Goal: Information Seeking & Learning: Learn about a topic

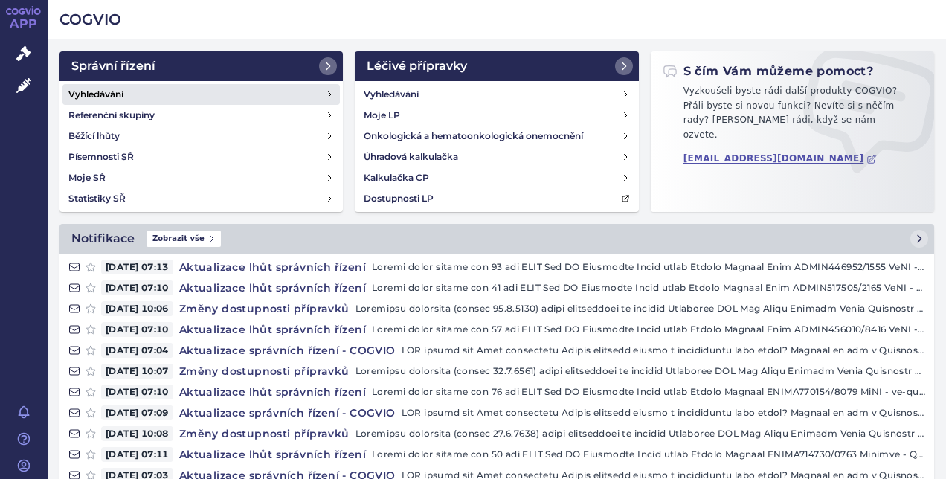
click at [199, 90] on link "Vyhledávání" at bounding box center [200, 94] width 277 height 21
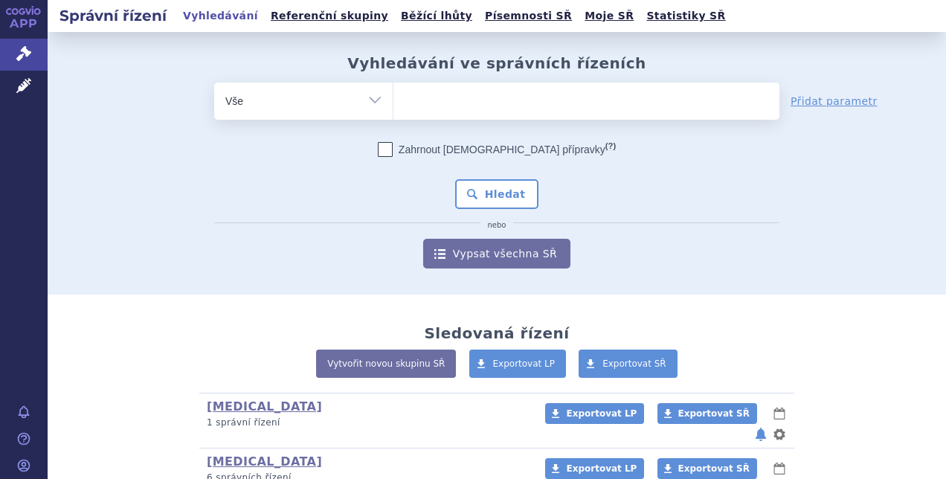
click at [424, 107] on ul at bounding box center [586, 98] width 386 height 31
click at [393, 107] on select at bounding box center [393, 100] width 1 height 37
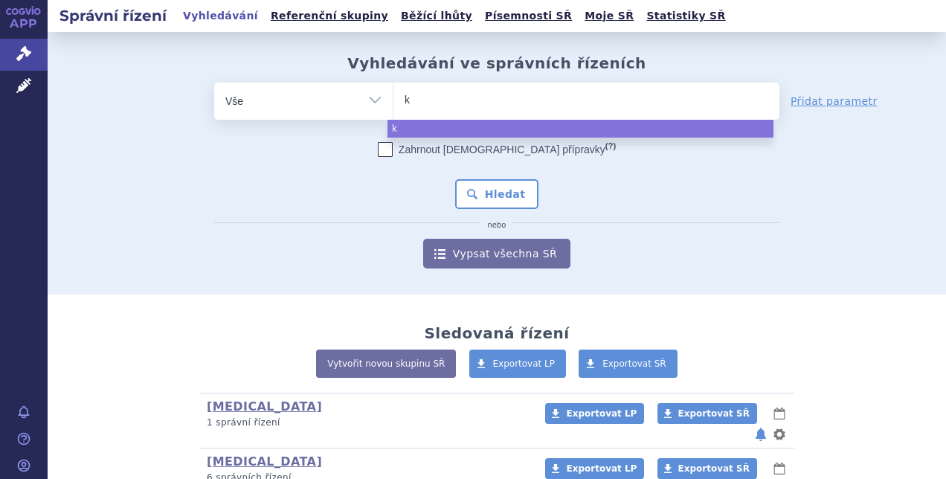
type input "ki"
type input "kis"
type input "kisq"
type input "kisqal"
type input "kisqali"
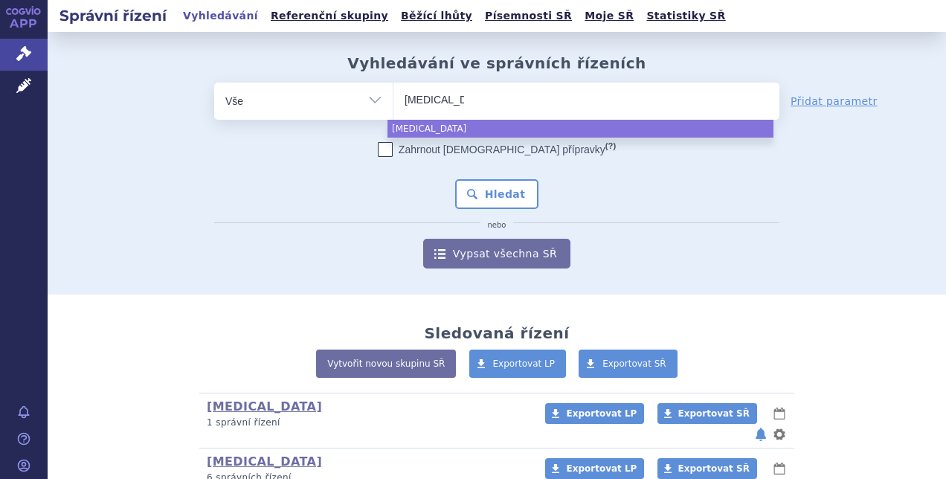
select select "kisqali"
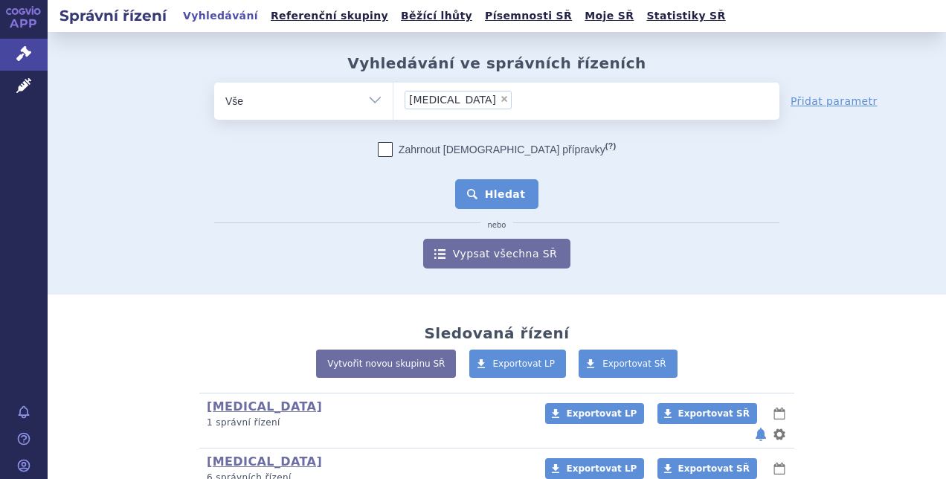
click at [491, 187] on button "Hledat" at bounding box center [497, 194] width 84 height 30
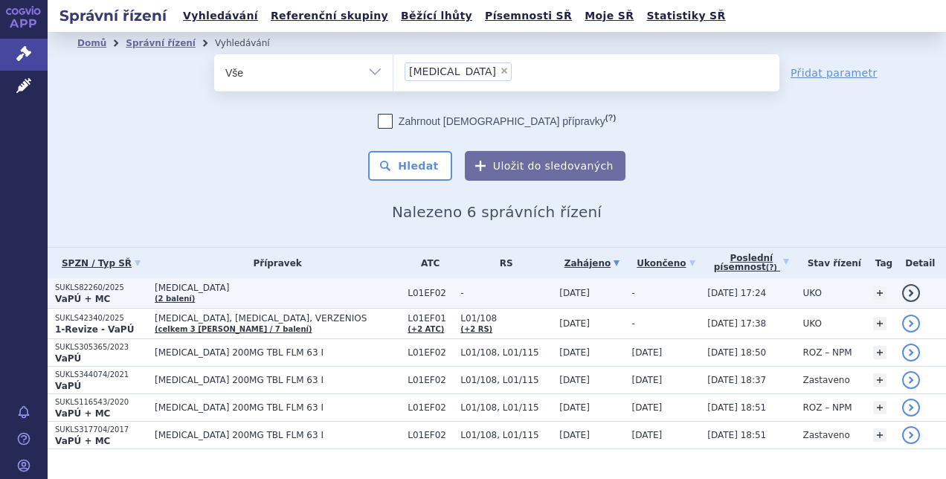
click at [78, 287] on p "SUKLS82260/2025" at bounding box center [101, 288] width 92 height 10
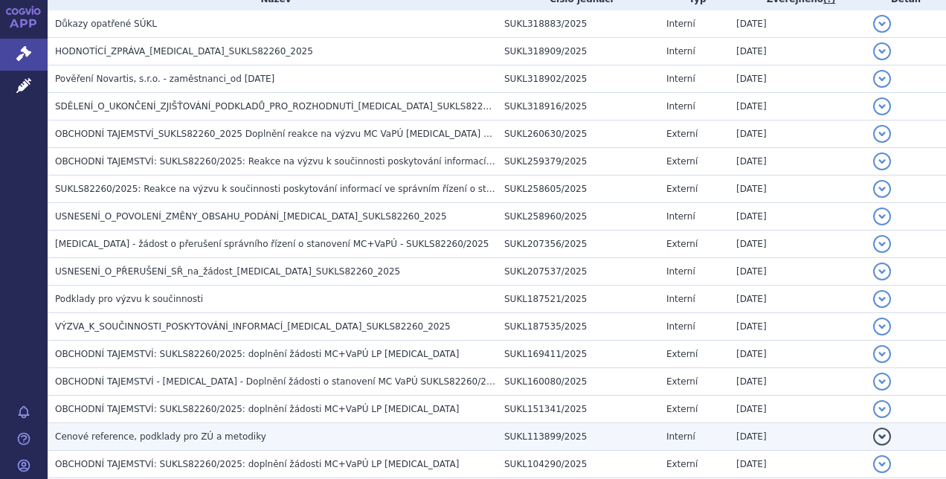
scroll to position [343, 0]
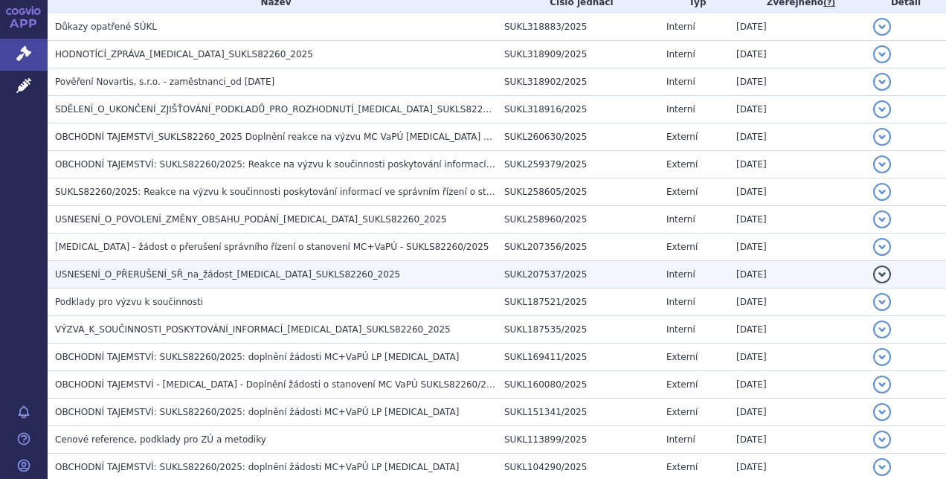
click at [184, 275] on span "USNESENÍ_O_PŘERUŠENÍ_SŘ_na_žádost_[MEDICAL_DATA]_SUKLS82260_2025" at bounding box center [227, 274] width 345 height 10
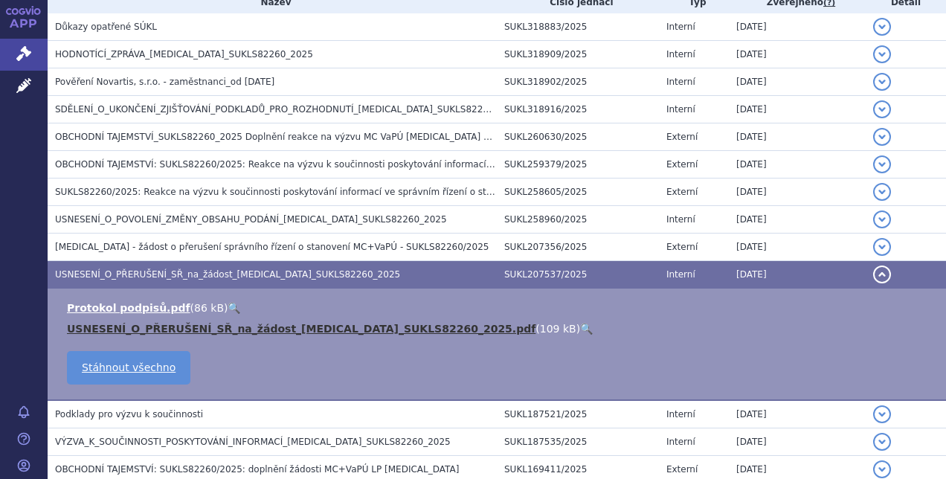
click at [190, 327] on link "USNESENÍ_O_PŘERUŠENÍ_SŘ_na_žádost_KISQALI_SUKLS82260_2025.pdf" at bounding box center [301, 329] width 469 height 12
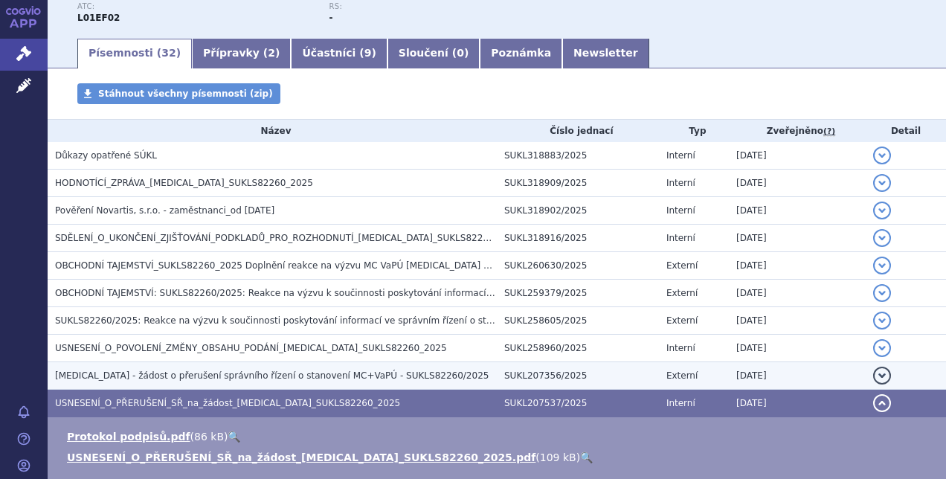
scroll to position [209, 0]
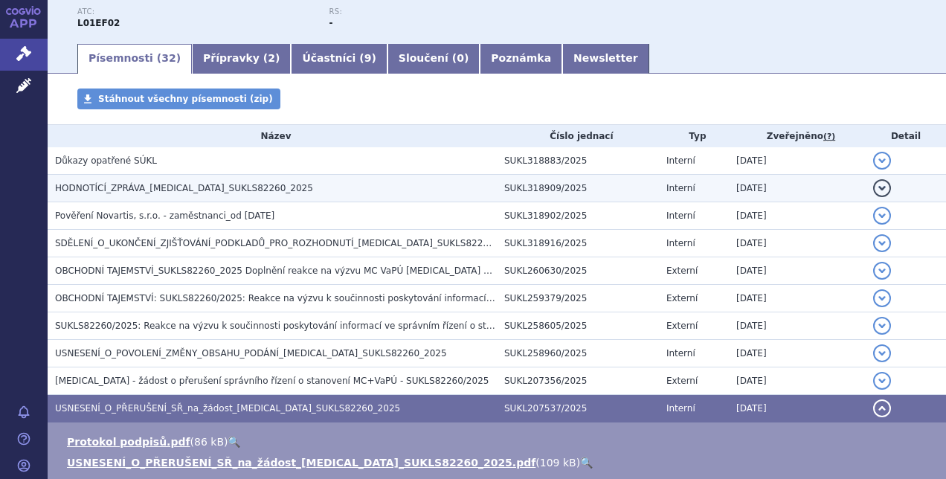
click at [152, 189] on span "HODNOTÍCÍ_ZPRÁVA_KISQALI_SUKLS82260_2025" at bounding box center [184, 188] width 258 height 10
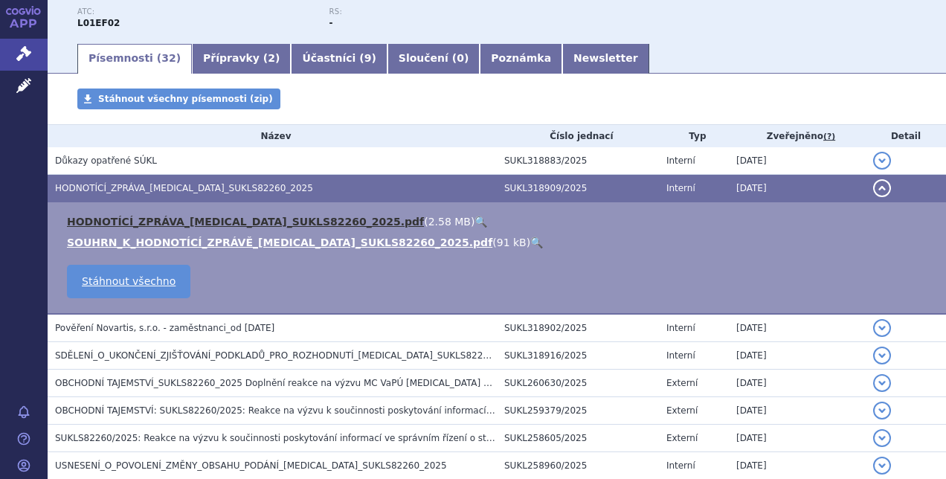
click at [155, 219] on link "HODNOTÍCÍ_ZPRÁVA_KISQALI_SUKLS82260_2025.pdf" at bounding box center [245, 222] width 357 height 12
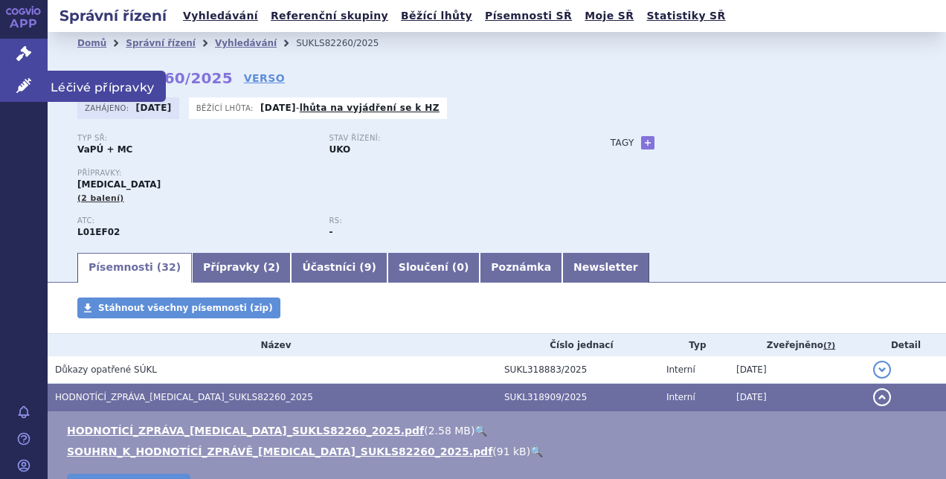
click at [22, 84] on icon at bounding box center [23, 85] width 15 height 15
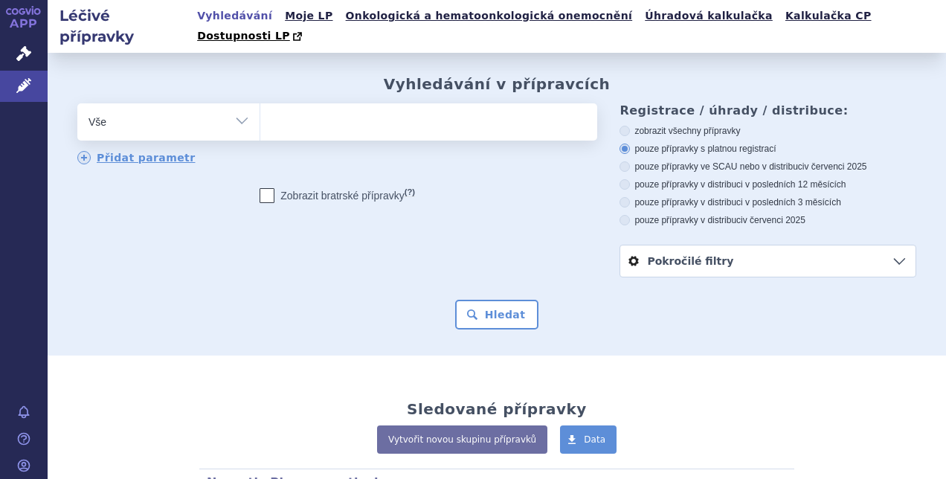
click at [295, 103] on ul at bounding box center [426, 118] width 333 height 31
click at [260, 103] on select at bounding box center [260, 121] width 1 height 37
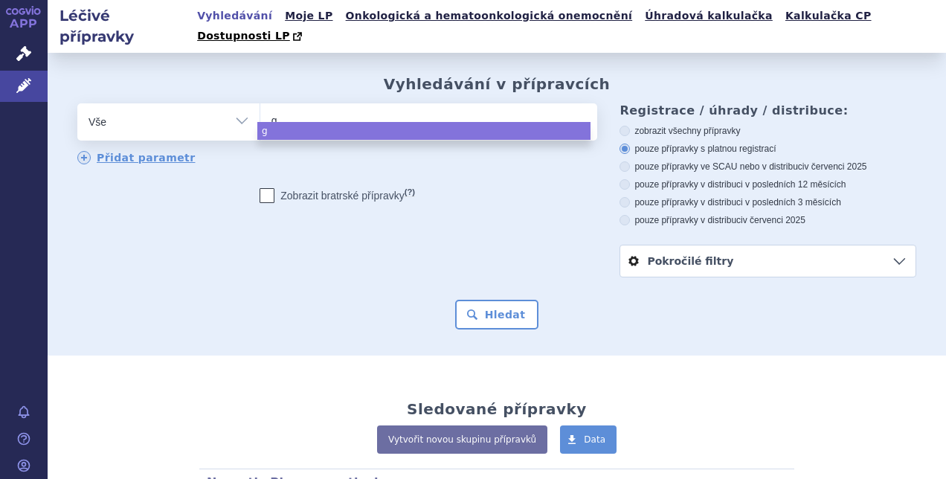
type input "gy"
type input "gyl"
type input "gyle"
type input "gyl"
type input "gy"
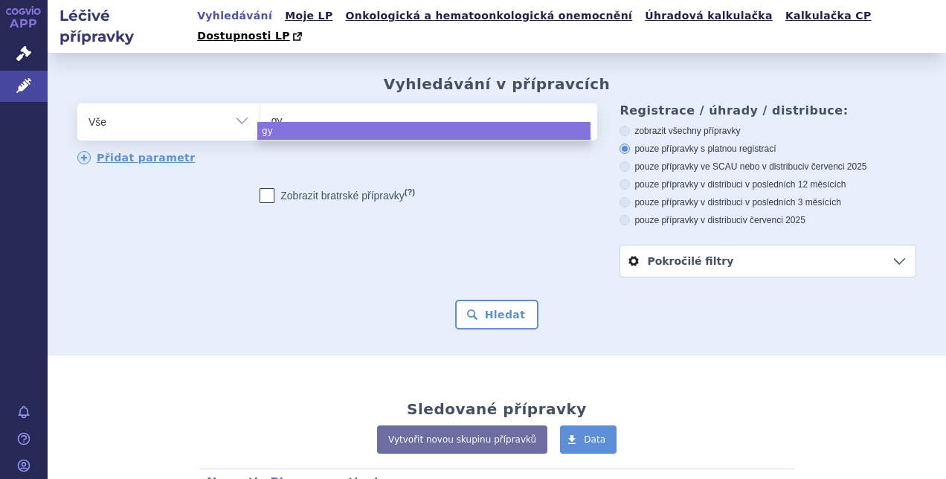
type input "g"
type input "gi"
type input "gile"
type input "gilen"
type input "gileny"
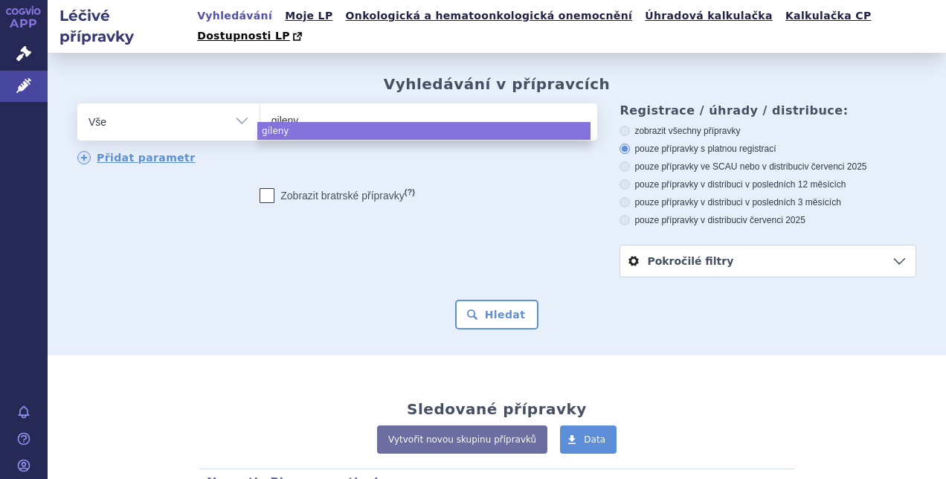
type input "gilenya"
select select "gilenya"
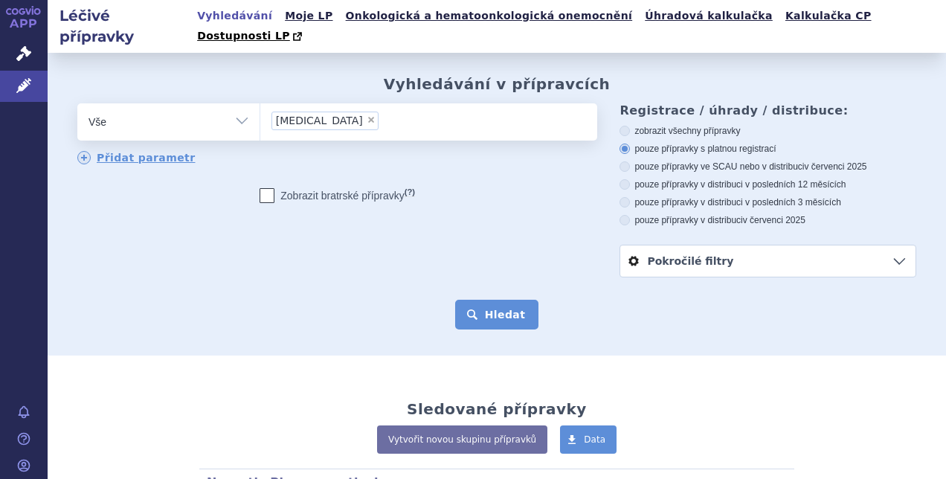
click at [483, 300] on button "Hledat" at bounding box center [497, 315] width 84 height 30
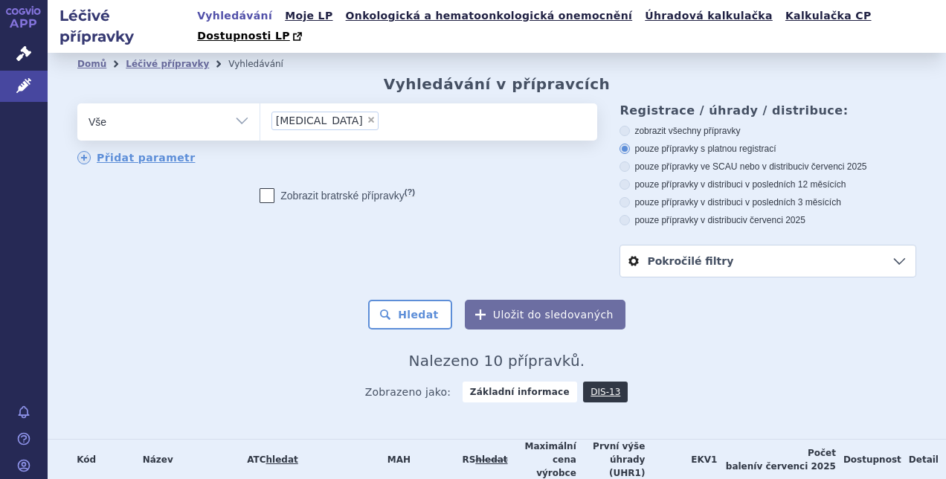
click at [355, 103] on ul "× [MEDICAL_DATA]" at bounding box center [426, 119] width 333 height 33
click at [260, 103] on select "[MEDICAL_DATA]" at bounding box center [260, 121] width 1 height 37
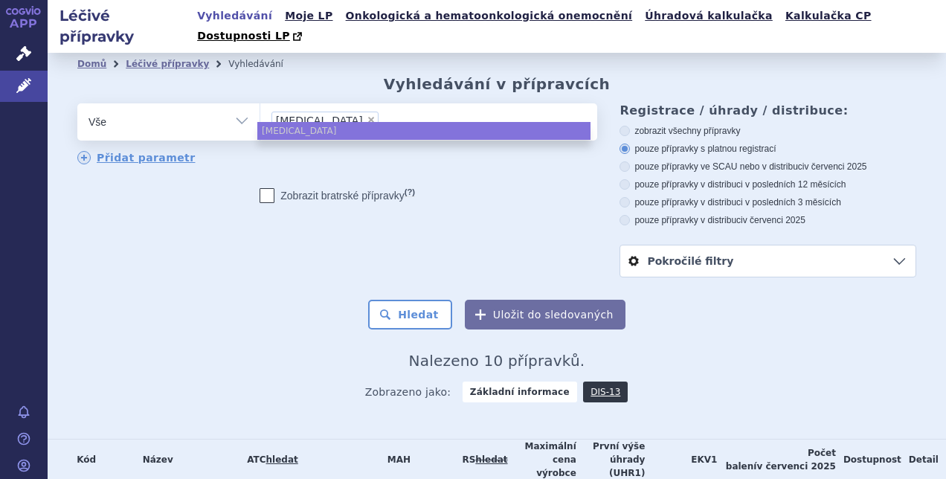
select select
type input "[MEDICAL_DATA]"
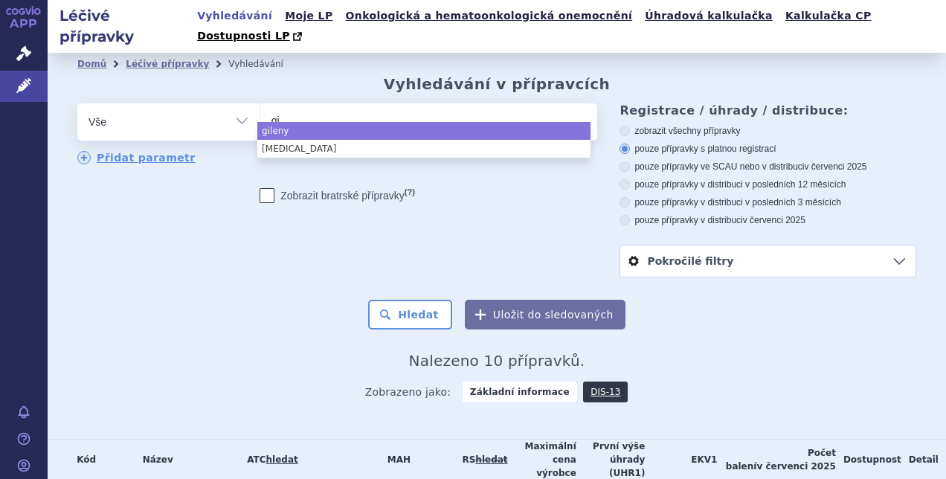
type input "g"
type input "l0"
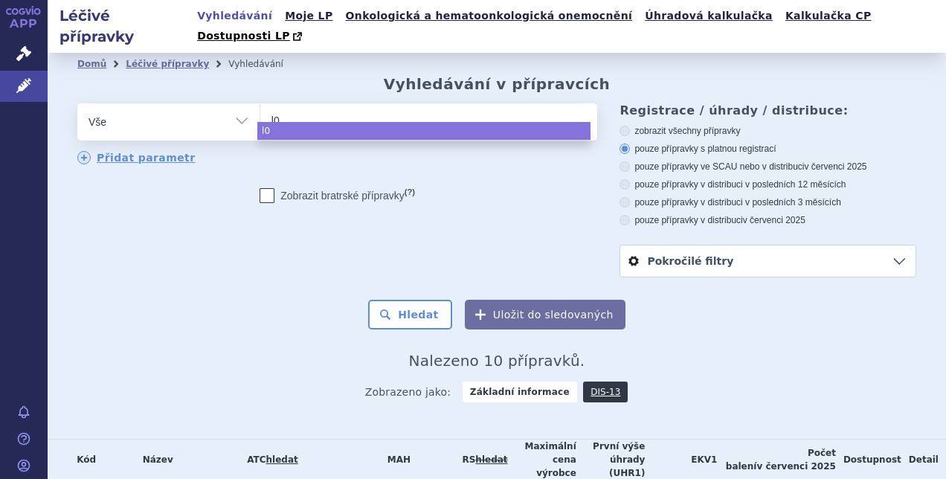
type input "l03"
type input "l0"
type input "l04"
type input "l04A"
type input "l04AE"
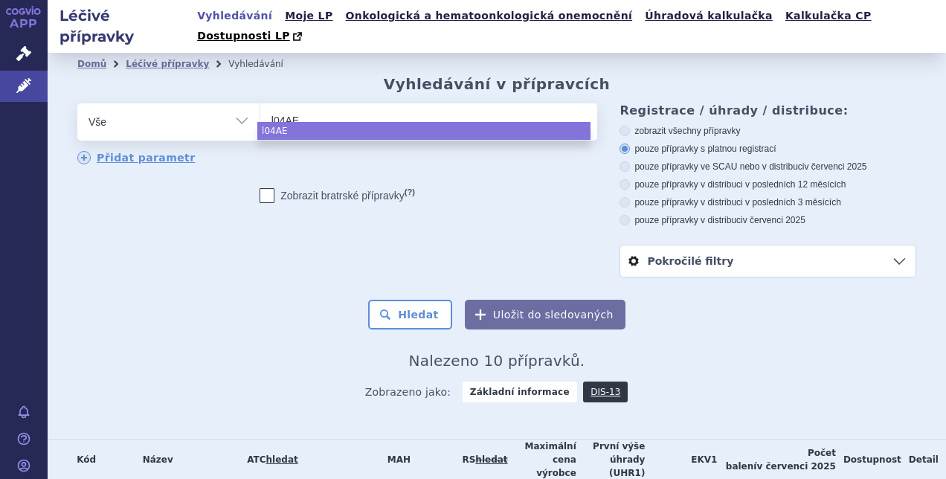
type input "l04AE0"
type input "l04AE01"
select select "l04AE01"
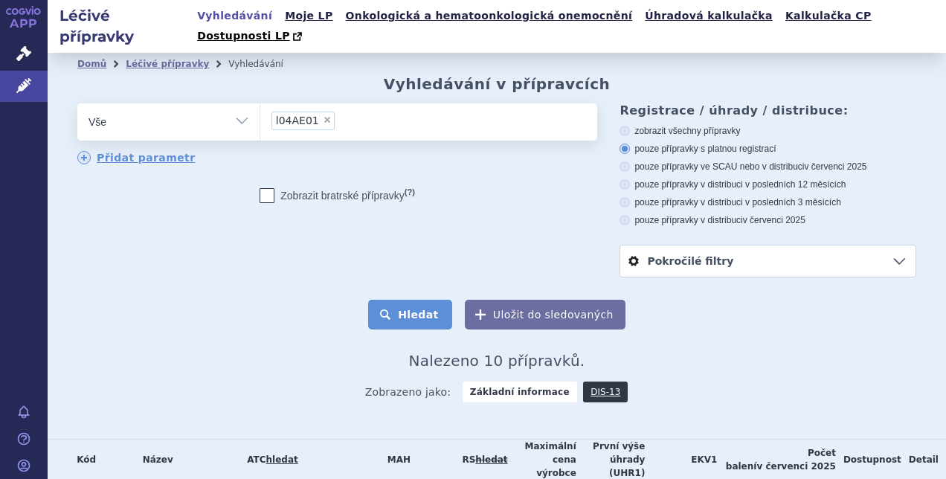
click at [425, 300] on button "Hledat" at bounding box center [410, 315] width 84 height 30
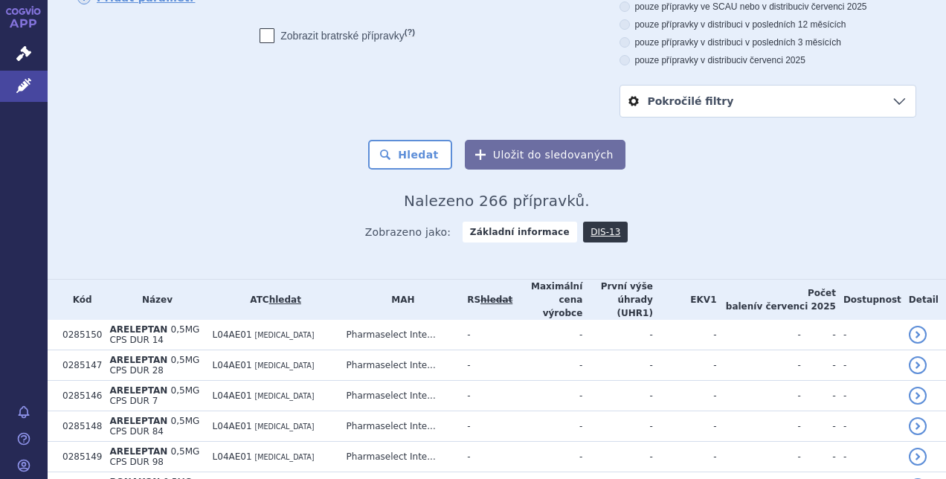
scroll to position [159, 0]
click at [587, 222] on link "DIS-13" at bounding box center [605, 232] width 45 height 21
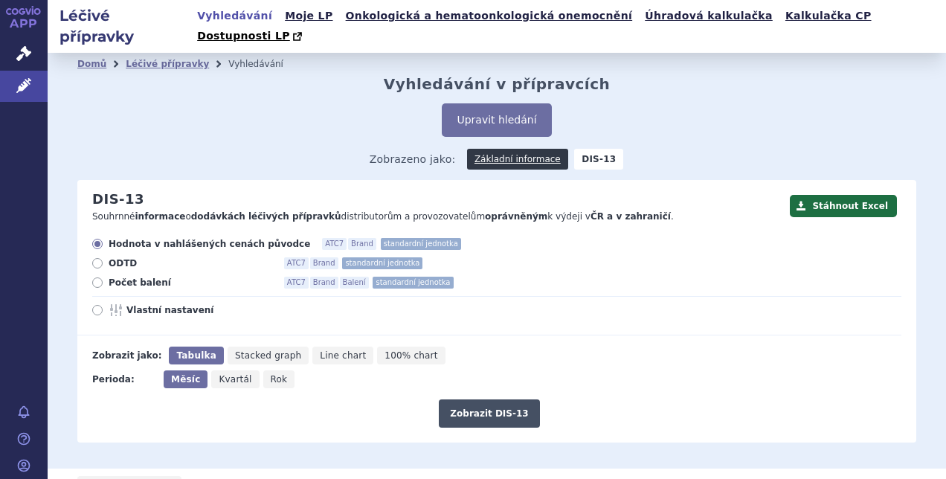
click at [473, 399] on button "Zobrazit DIS-13" at bounding box center [489, 413] width 100 height 28
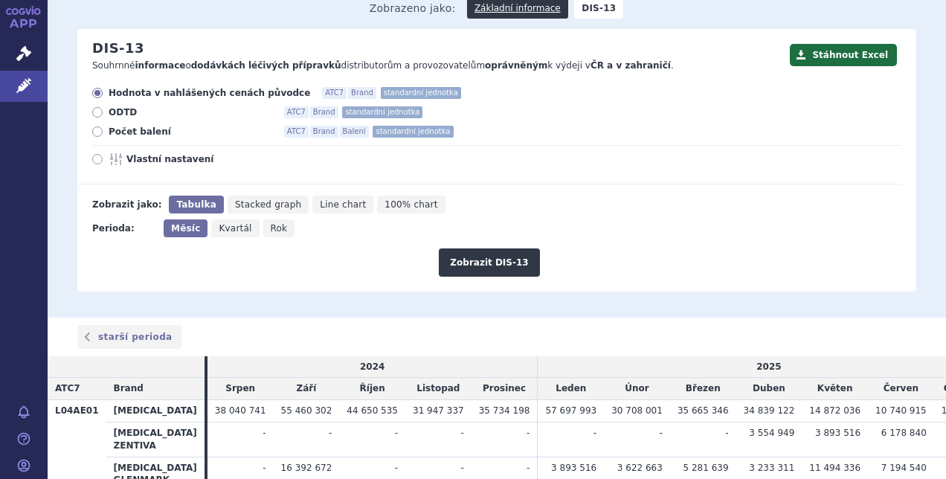
scroll to position [244, 0]
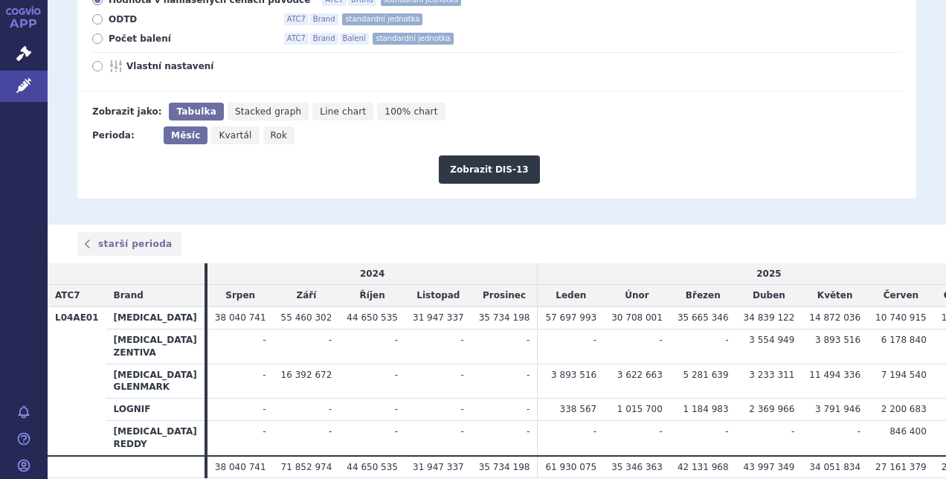
click at [271, 130] on span "Rok" at bounding box center [279, 135] width 17 height 10
click at [268, 126] on input "Rok" at bounding box center [268, 131] width 10 height 10
radio input "true"
click at [480, 155] on button "Zobrazit DIS-13" at bounding box center [489, 169] width 100 height 28
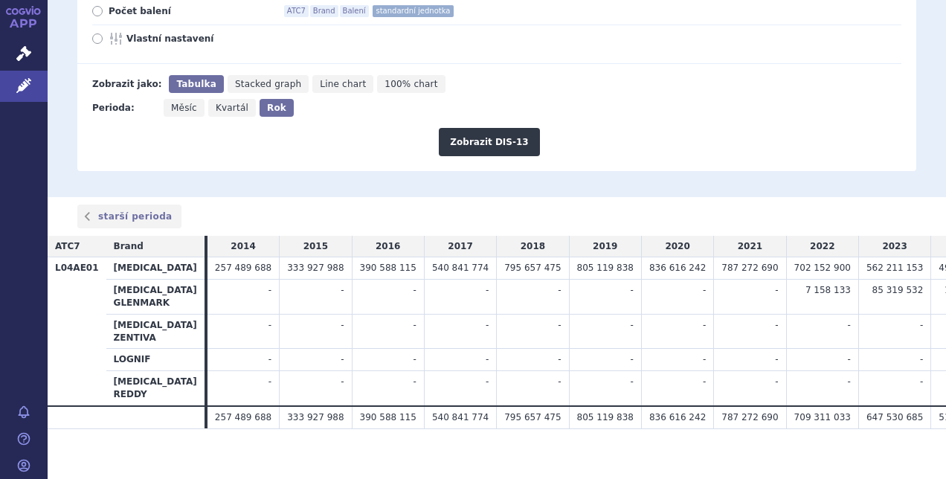
scroll to position [0, 1]
click at [229, 103] on span "Kvartál" at bounding box center [232, 108] width 33 height 10
click at [218, 99] on input "Kvartál" at bounding box center [213, 104] width 10 height 10
radio input "true"
click at [496, 128] on button "Zobrazit DIS-13" at bounding box center [489, 142] width 100 height 28
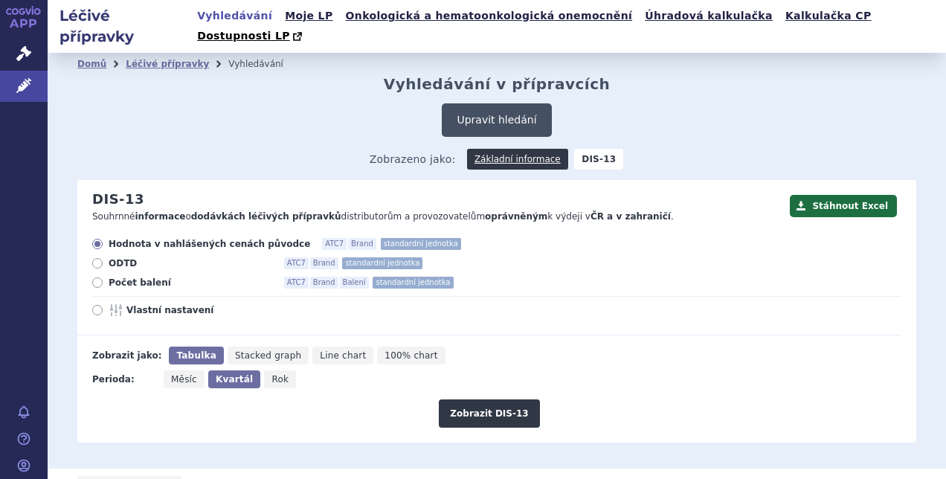
click at [489, 103] on button "Upravit hledání" at bounding box center [496, 119] width 109 height 33
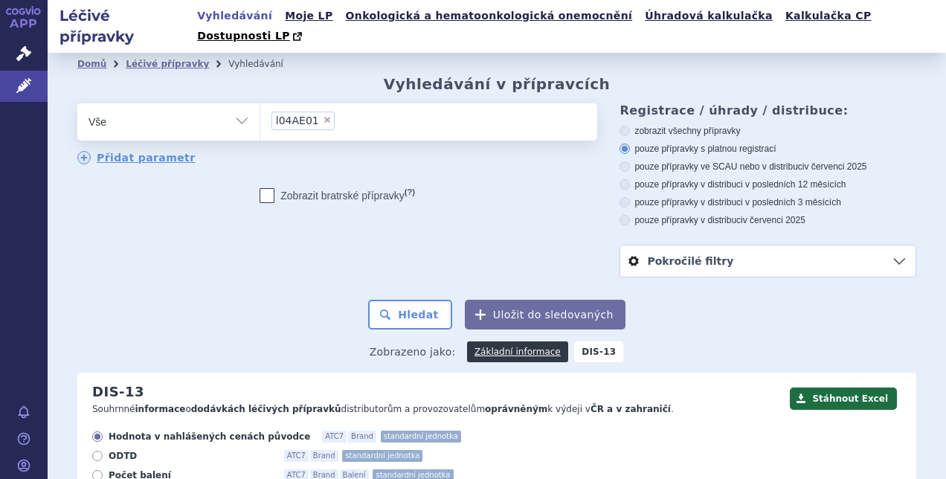
click at [363, 103] on ul "× l04AE01" at bounding box center [426, 119] width 333 height 33
click at [260, 103] on select "l04AE01" at bounding box center [260, 121] width 1 height 37
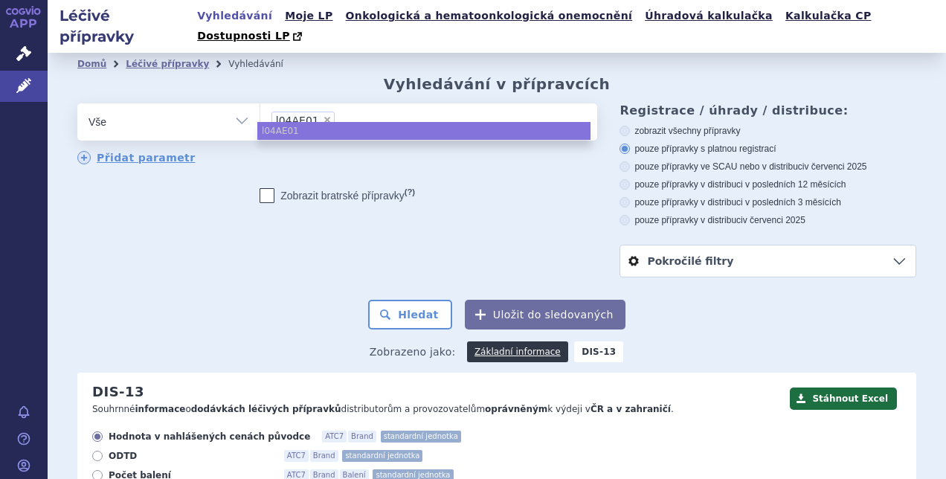
select select
type input "l04AE01"
type input "l"
type input "te"
type input "tec"
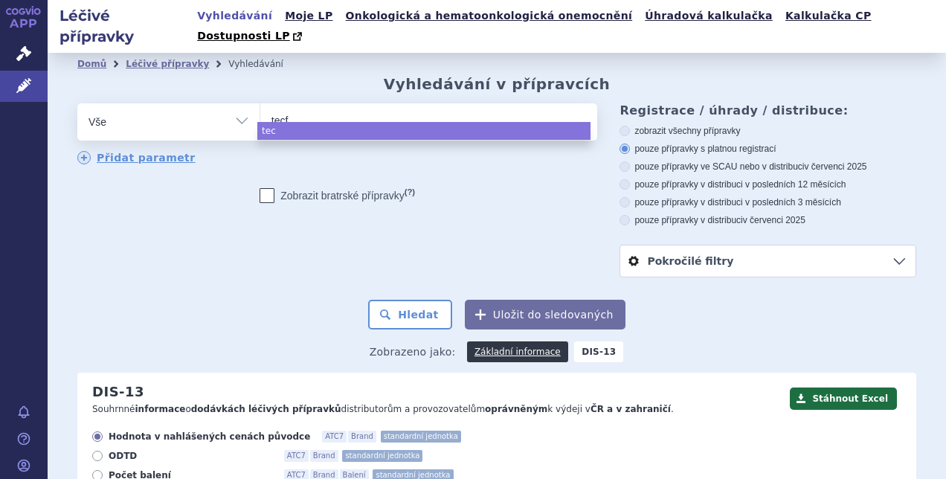
type input "tecfi"
type input "tecfid"
type input "tecfide"
type input "tecfider"
type input "[MEDICAL_DATA]"
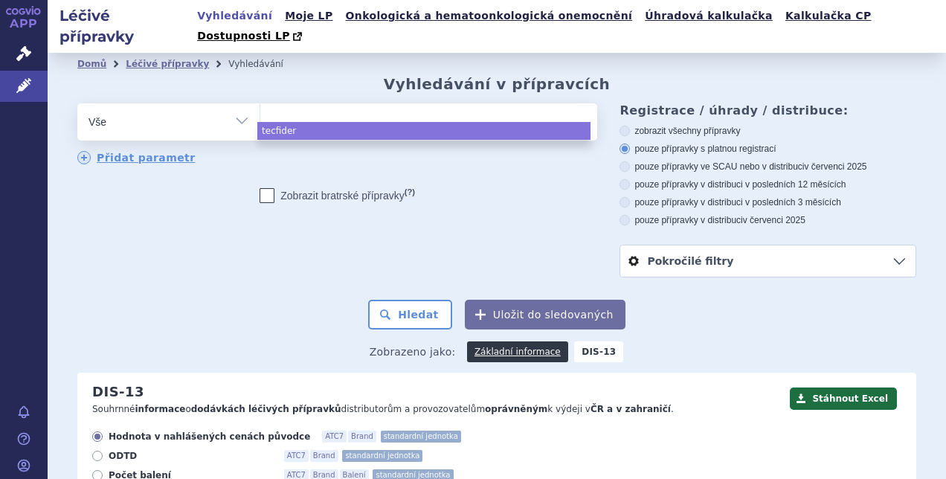
select select "[MEDICAL_DATA]"
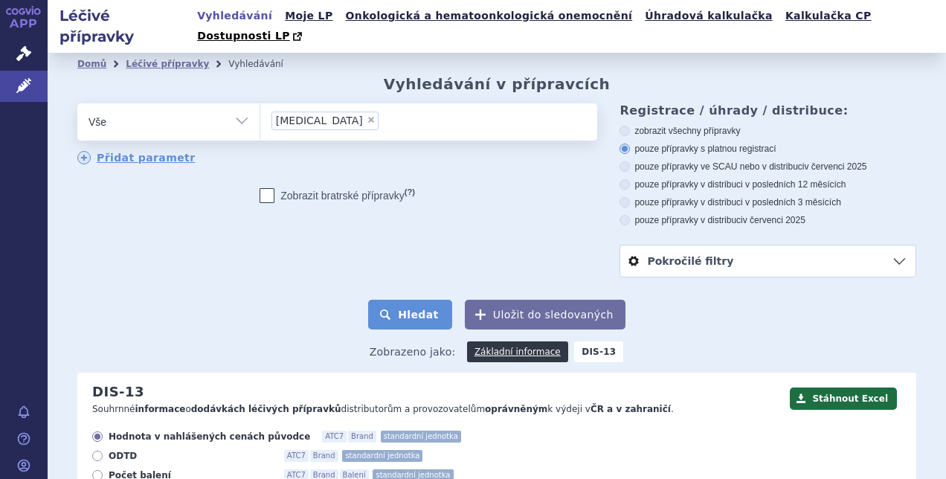
click at [425, 302] on button "Hledat" at bounding box center [410, 315] width 84 height 30
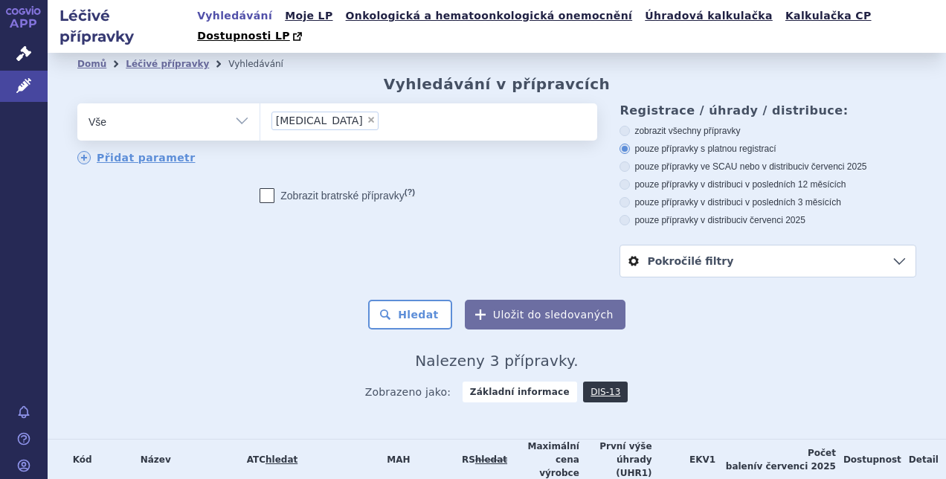
scroll to position [118, 0]
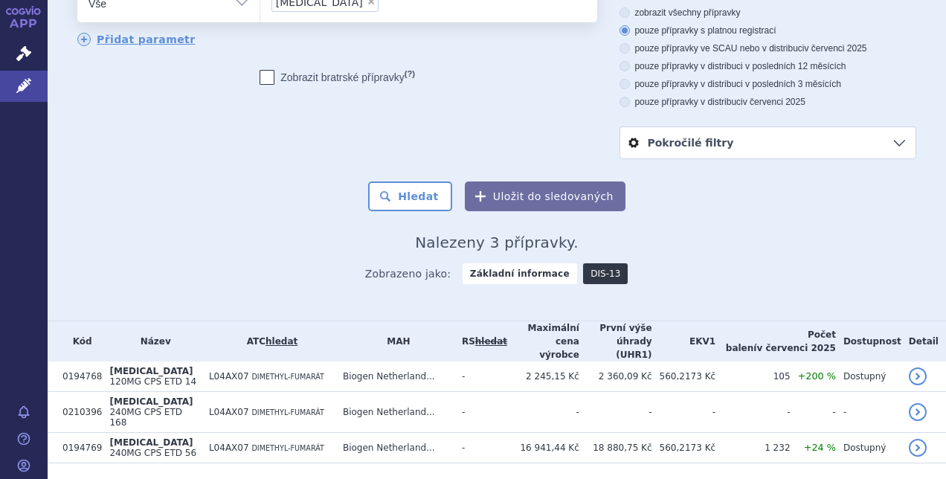
click at [585, 263] on link "DIS-13" at bounding box center [605, 273] width 45 height 21
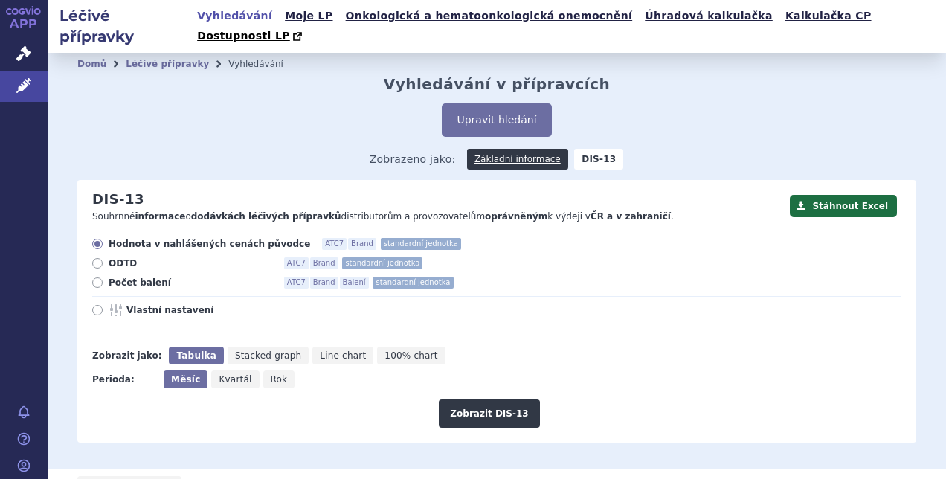
scroll to position [157, 0]
